Goal: Find specific page/section: Find specific page/section

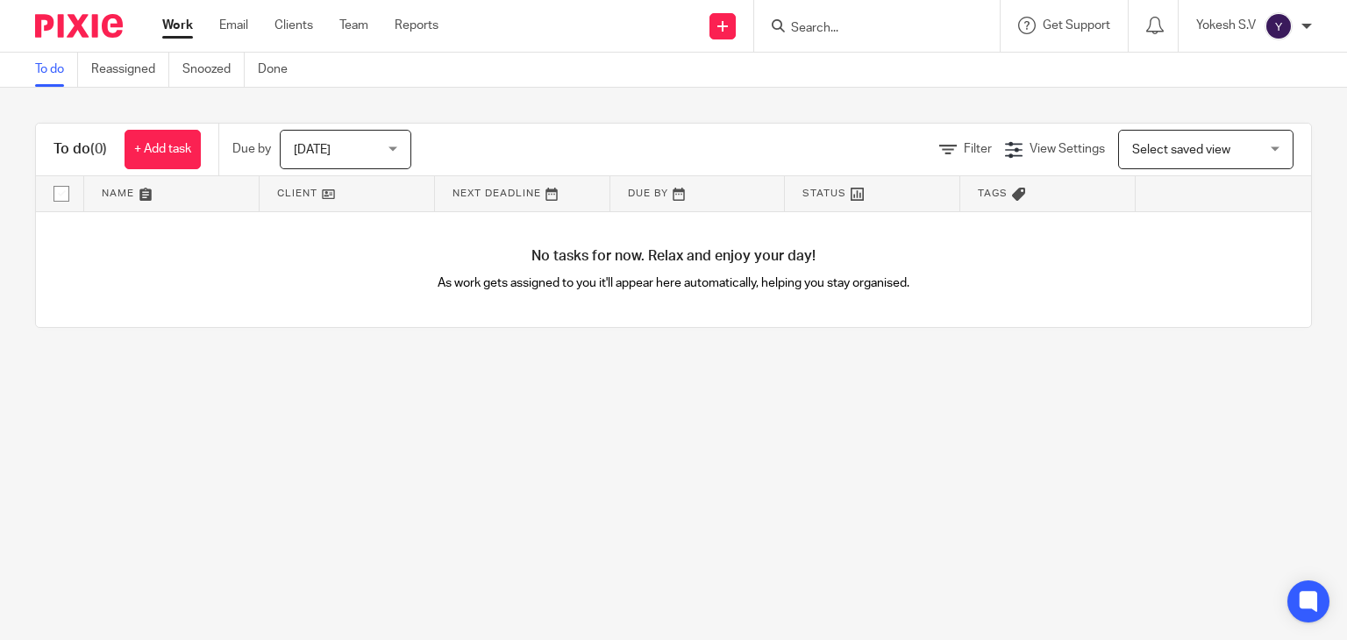
click at [796, 32] on input "Search" at bounding box center [868, 29] width 158 height 16
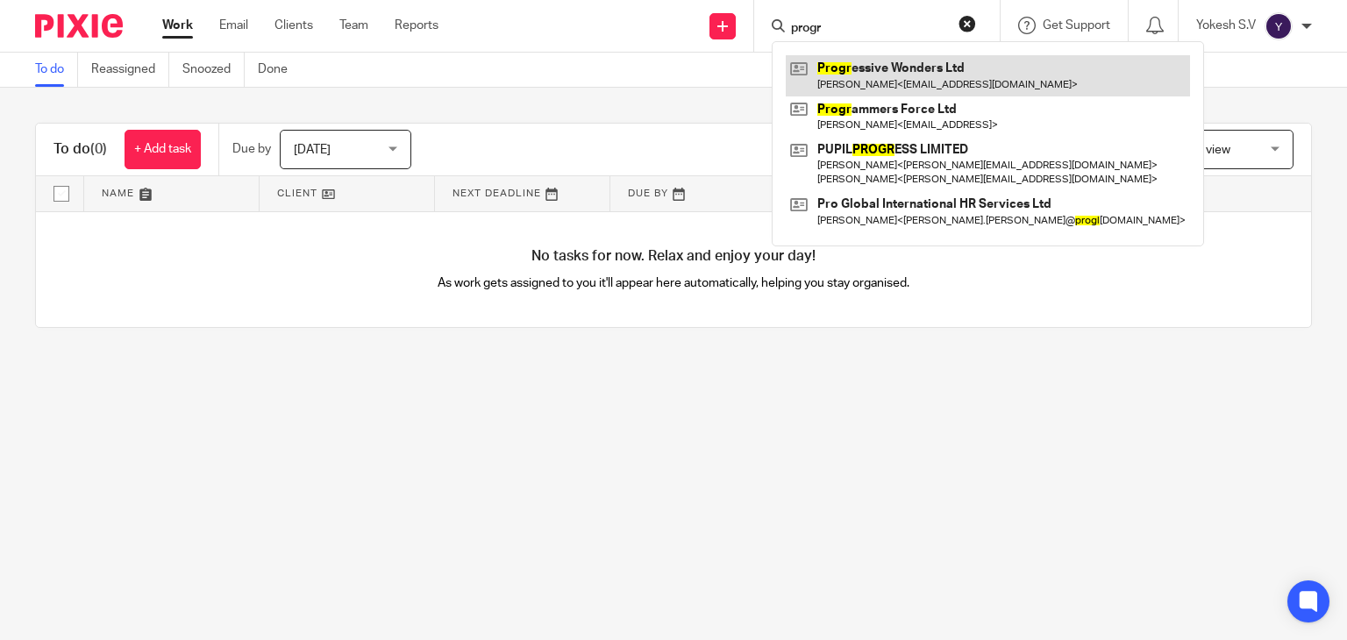
type input "progr"
click at [939, 63] on link at bounding box center [988, 75] width 404 height 40
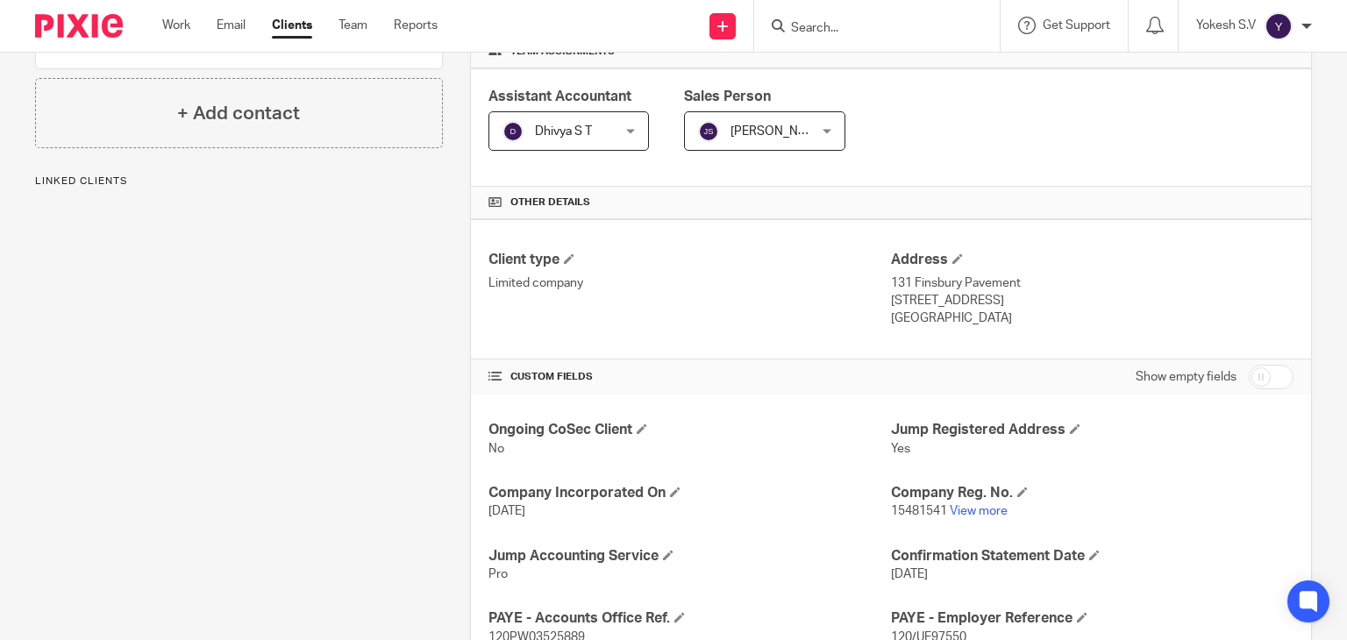
scroll to position [295, 0]
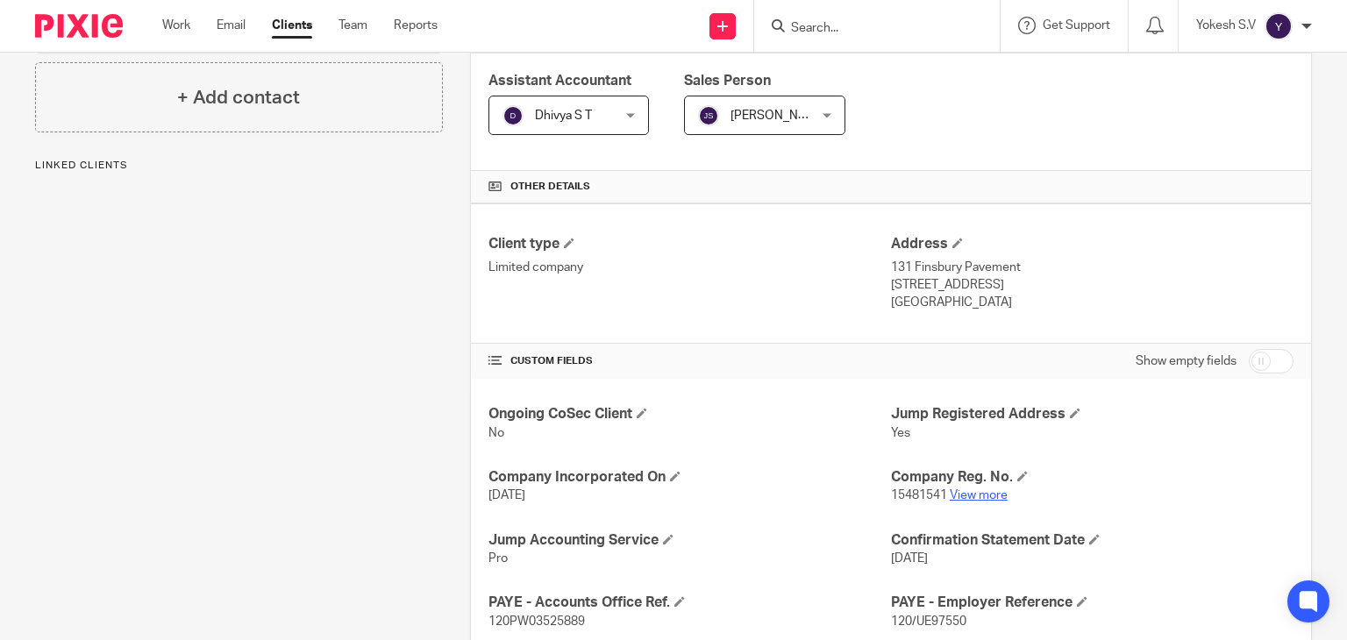
click at [963, 495] on link "View more" at bounding box center [979, 495] width 58 height 12
